Goal: Communication & Community: Answer question/provide support

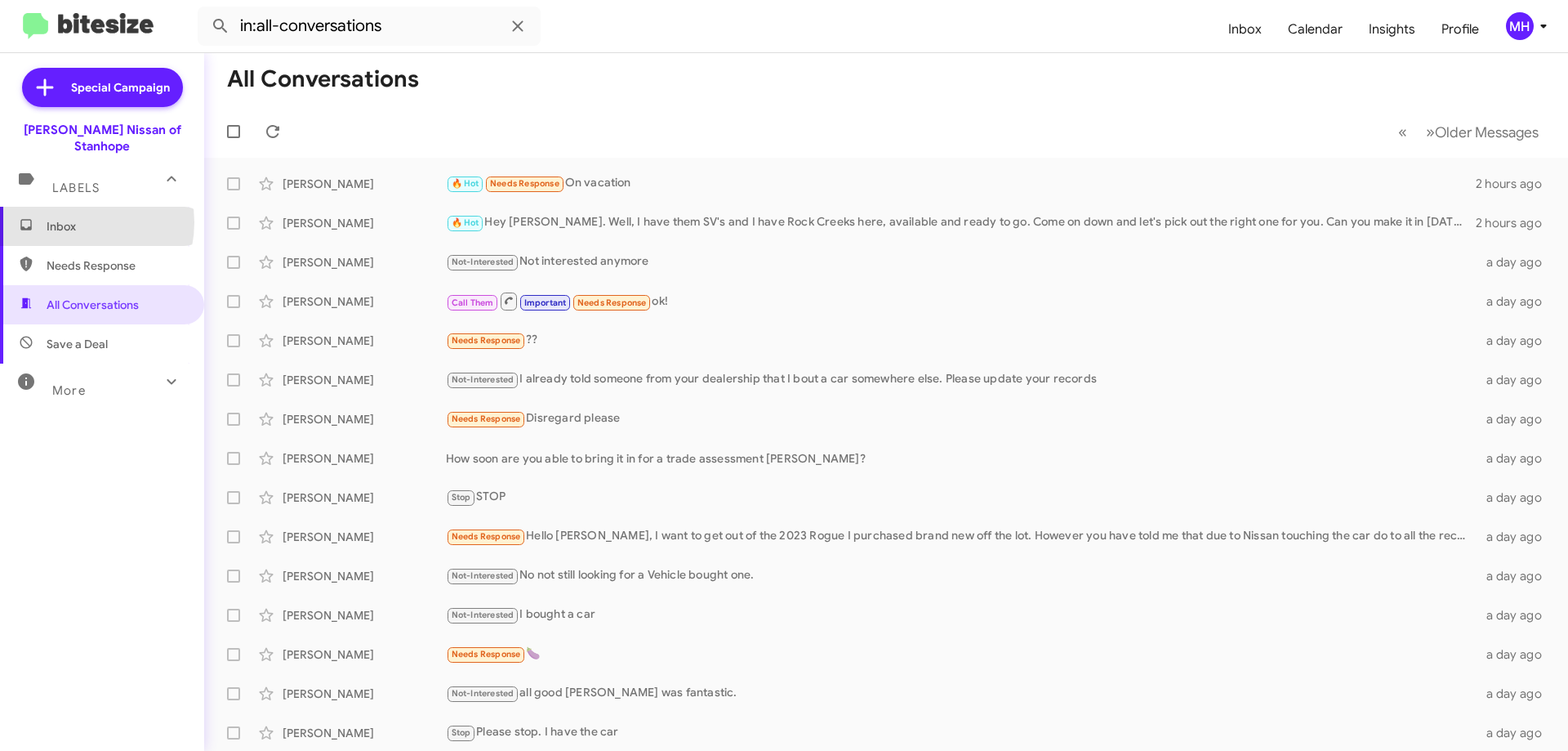
click at [74, 218] on span "Inbox" at bounding box center [115, 225] width 139 height 16
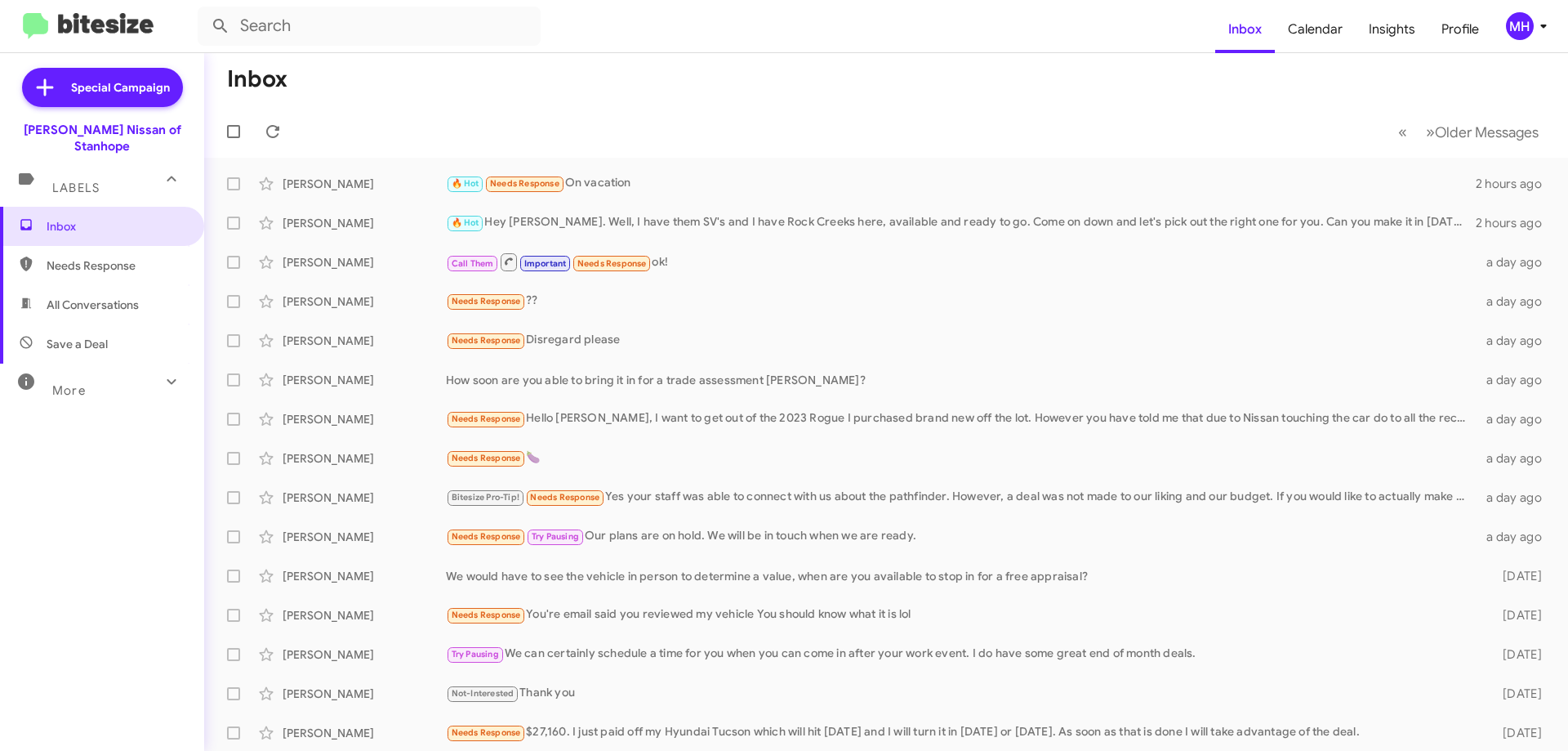
click at [96, 296] on span "All Conversations" at bounding box center [92, 304] width 92 height 16
type input "in:all-conversations"
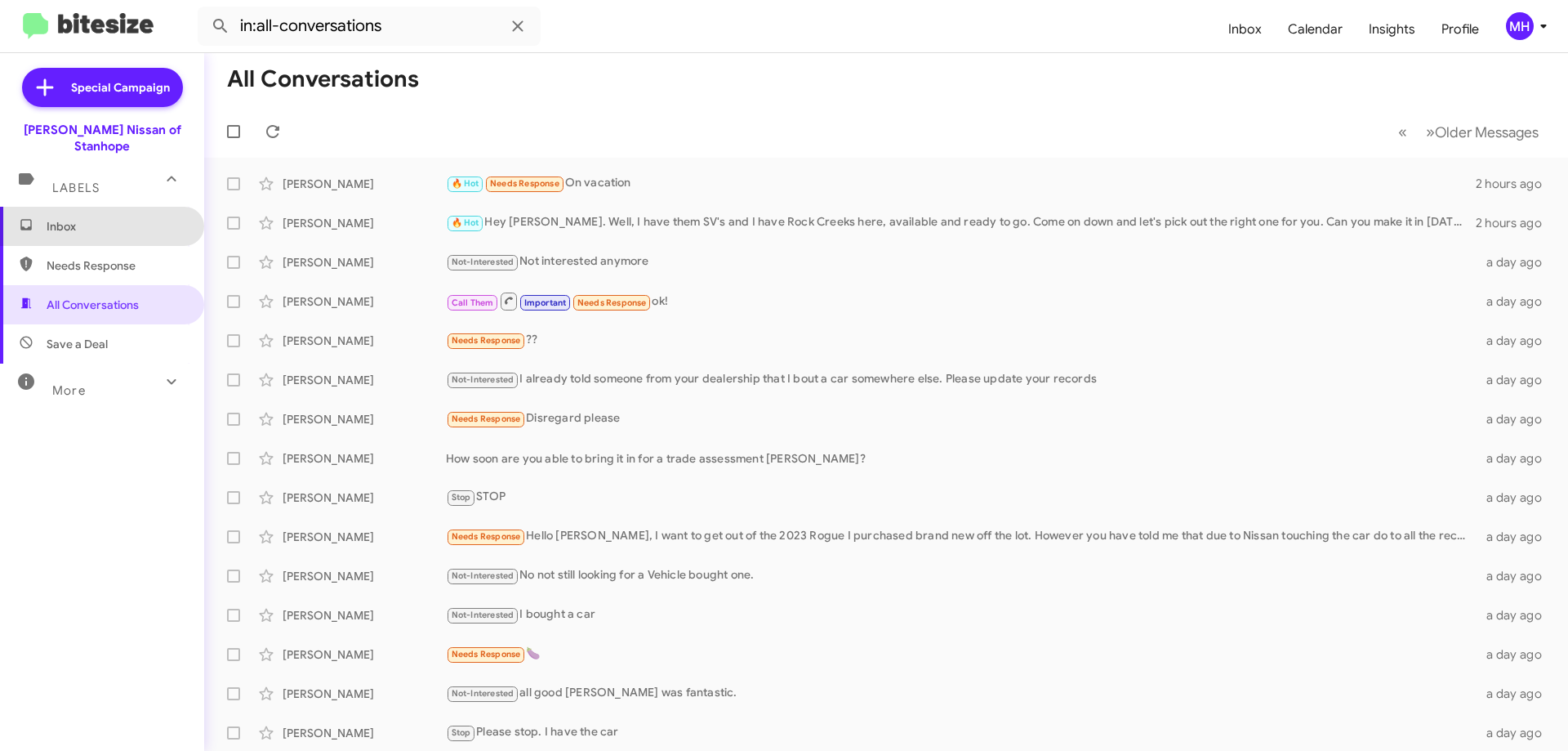
click at [119, 218] on span "Inbox" at bounding box center [115, 225] width 139 height 16
